Goal: Information Seeking & Learning: Check status

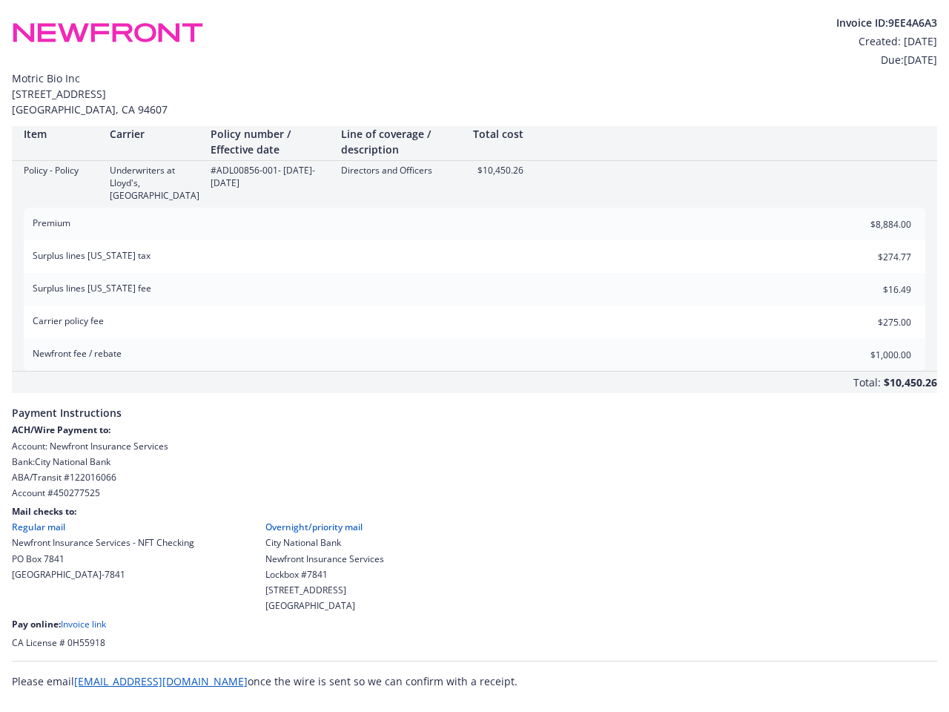
click at [474, 344] on div "Newfront fee / rebate $1,000.00" at bounding box center [474, 354] width 901 height 33
